Goal: Transaction & Acquisition: Book appointment/travel/reservation

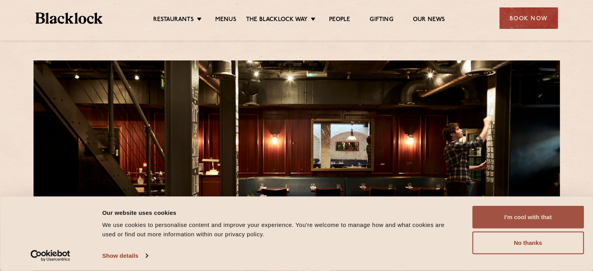
click at [534, 221] on button "I'm cool with that" at bounding box center [527, 217] width 111 height 23
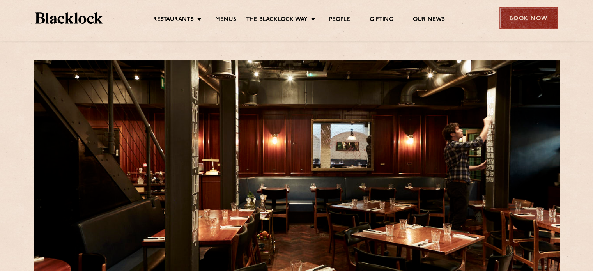
click at [514, 19] on div "Book Now" at bounding box center [528, 17] width 58 height 21
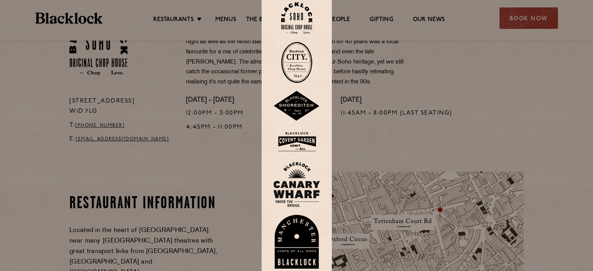
scroll to position [234, 0]
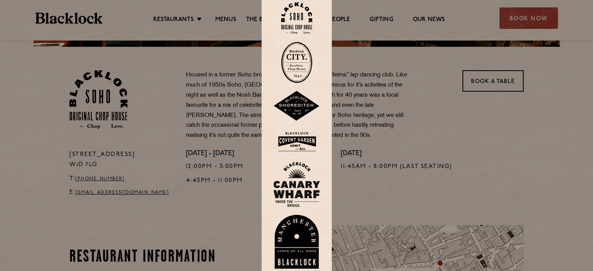
click at [425, 150] on div at bounding box center [296, 135] width 593 height 271
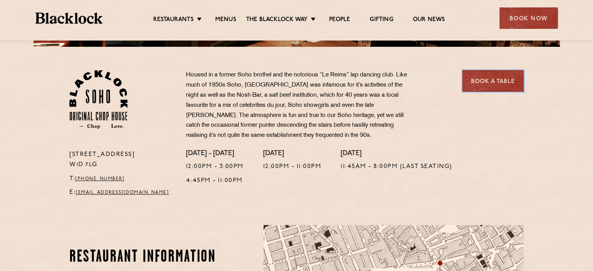
click at [475, 81] on link "Book a Table" at bounding box center [492, 80] width 61 height 21
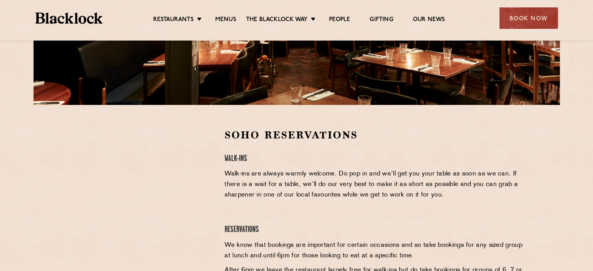
scroll to position [195, 0]
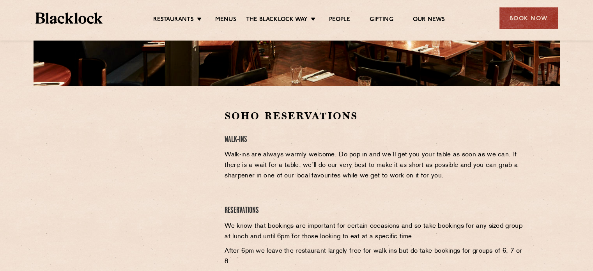
click at [306, 195] on div "Soho Reservations Walk-Ins Walk-ins are always warmly welcome. Do pop in and we…" at bounding box center [374, 217] width 311 height 216
